Goal: Task Accomplishment & Management: Manage account settings

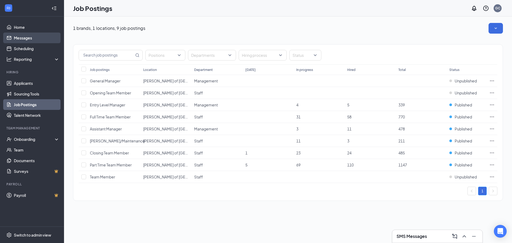
click at [14, 39] on link "Messages" at bounding box center [37, 38] width 46 height 11
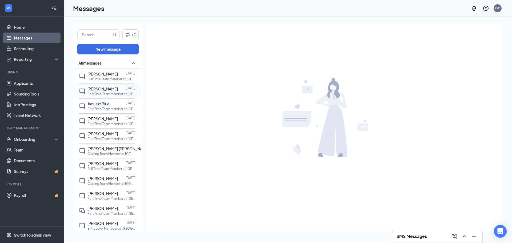
click at [109, 87] on span "[PERSON_NAME]" at bounding box center [102, 88] width 30 height 5
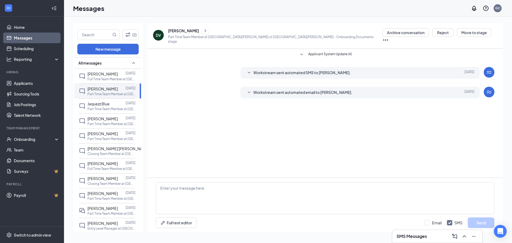
click at [324, 90] on span "Workstream sent automated email to [PERSON_NAME]." at bounding box center [302, 92] width 99 height 6
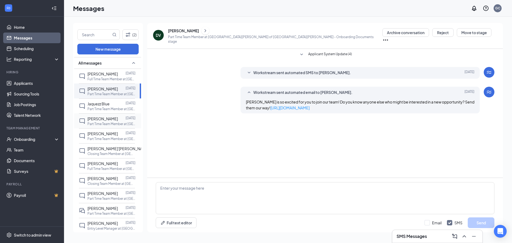
click at [103, 115] on div "[PERSON_NAME] [DATE] Part Time Team Member at [GEOGRAPHIC_DATA][PERSON_NAME] of…" at bounding box center [107, 120] width 56 height 15
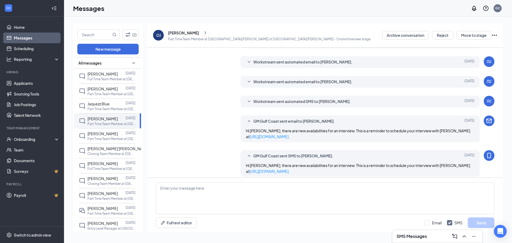
scroll to position [89, 0]
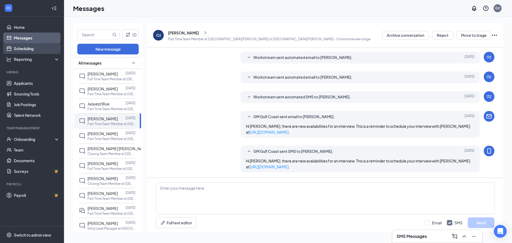
click at [35, 49] on link "Scheduling" at bounding box center [37, 48] width 46 height 11
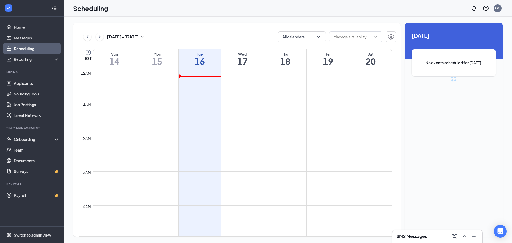
scroll to position [262, 0]
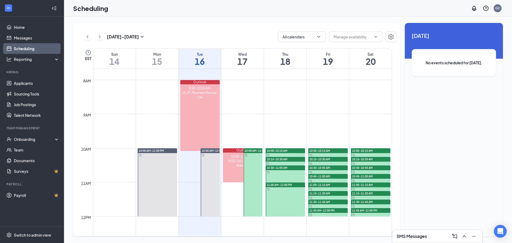
click at [250, 158] on div at bounding box center [252, 182] width 19 height 68
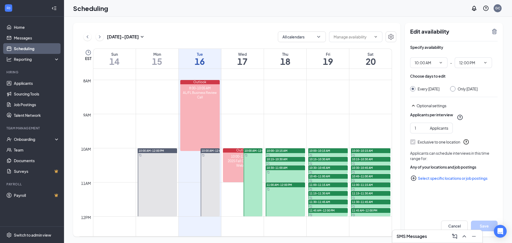
click at [255, 150] on span "10:00 AM-12:00 PM" at bounding box center [256, 151] width 25 height 4
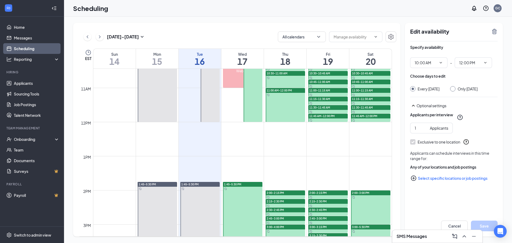
scroll to position [395, 0]
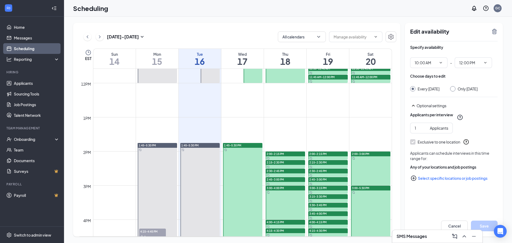
click at [151, 229] on span "4:15-4:45 PM" at bounding box center [152, 230] width 27 height 5
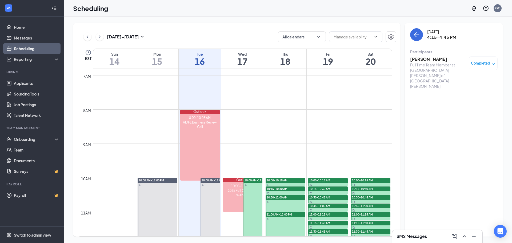
scroll to position [225, 0]
